Goal: Task Accomplishment & Management: Manage account settings

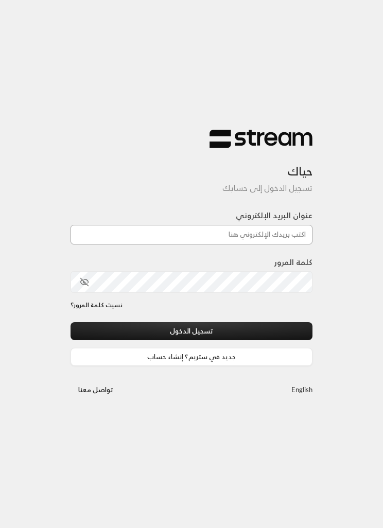
type input "[EMAIL_ADDRESS][DOMAIN_NAME]"
click at [192, 332] on button "تسجيل الدخول" at bounding box center [192, 331] width 242 height 18
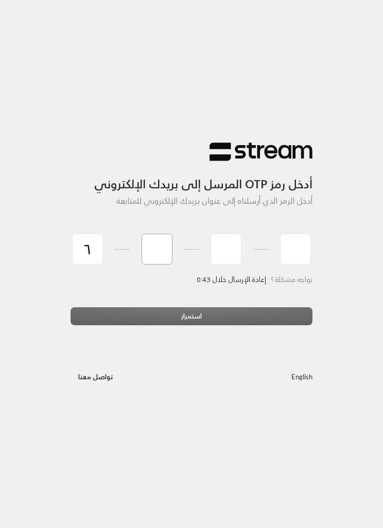
type input "6"
type input "3"
type input "9"
type input "6"
click at [234, 311] on div "استمرار" at bounding box center [192, 320] width 242 height 26
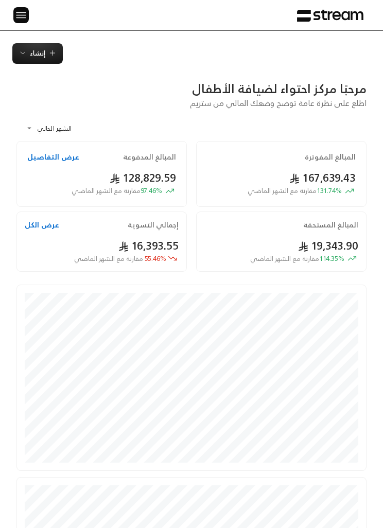
click at [17, 10] on img at bounding box center [21, 15] width 12 height 13
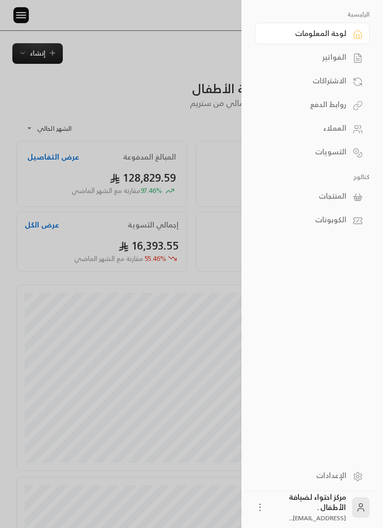
click at [339, 57] on div "الفواتير" at bounding box center [307, 57] width 79 height 10
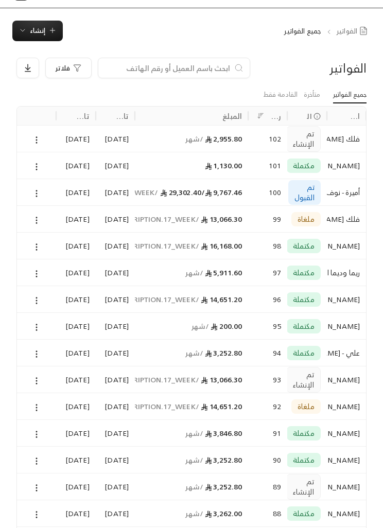
scroll to position [23, 0]
